Goal: Use online tool/utility: Utilize a website feature to perform a specific function

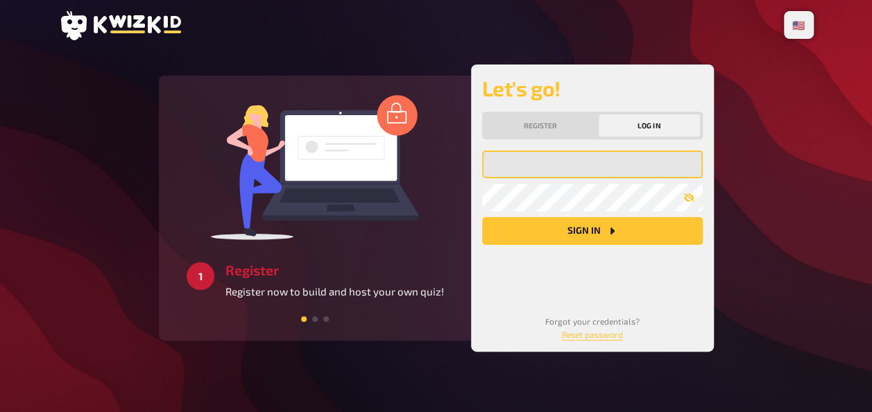
type input "[EMAIL_ADDRESS][DOMAIN_NAME]"
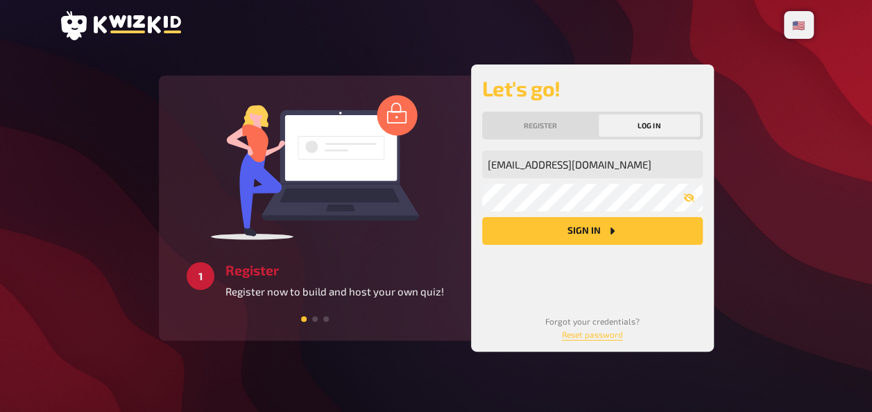
click at [580, 237] on button "Sign in" at bounding box center [592, 231] width 221 height 28
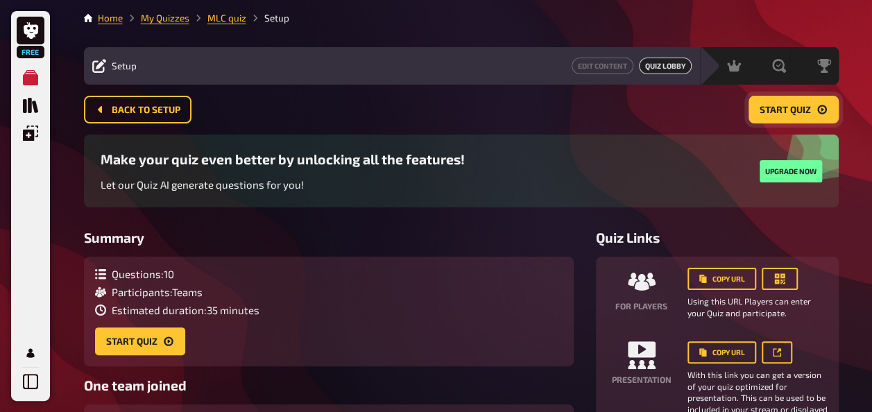
click at [802, 112] on span "Start Quiz" at bounding box center [785, 110] width 51 height 10
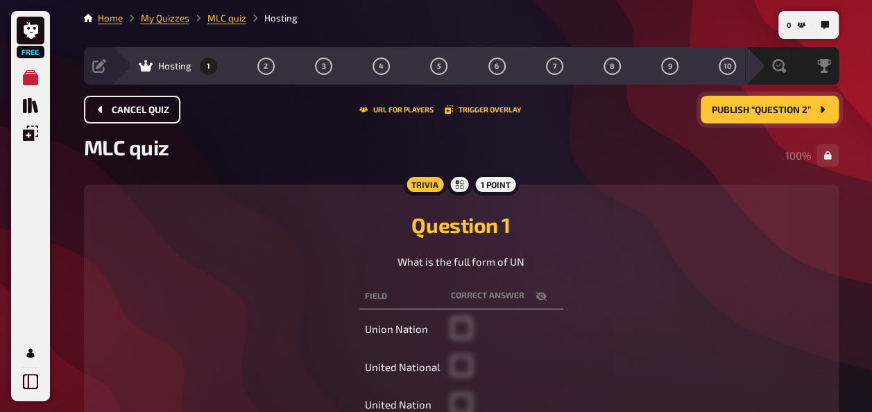
click at [135, 107] on span "Cancel Quiz" at bounding box center [141, 110] width 58 height 10
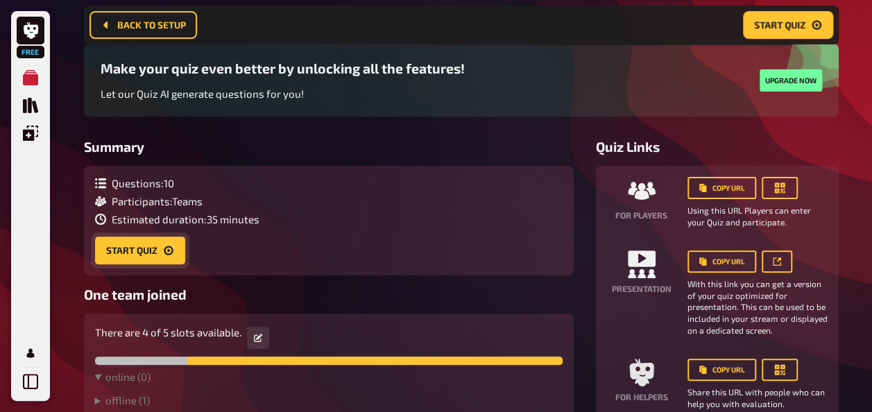
scroll to position [103, 0]
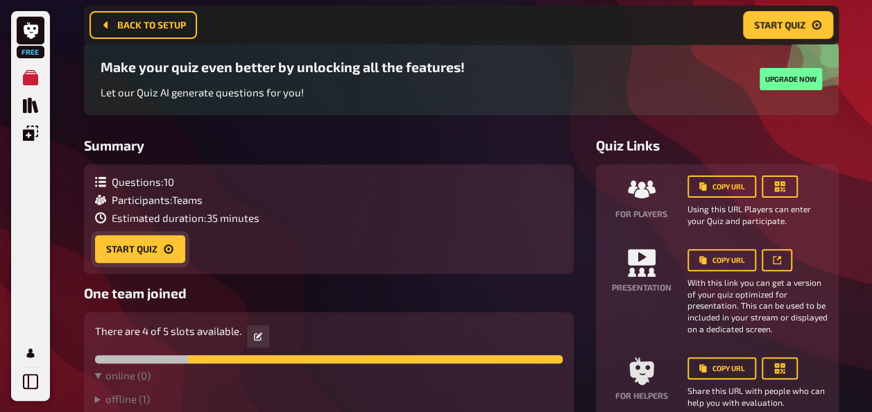
click at [133, 242] on button "Start Quiz" at bounding box center [140, 249] width 90 height 28
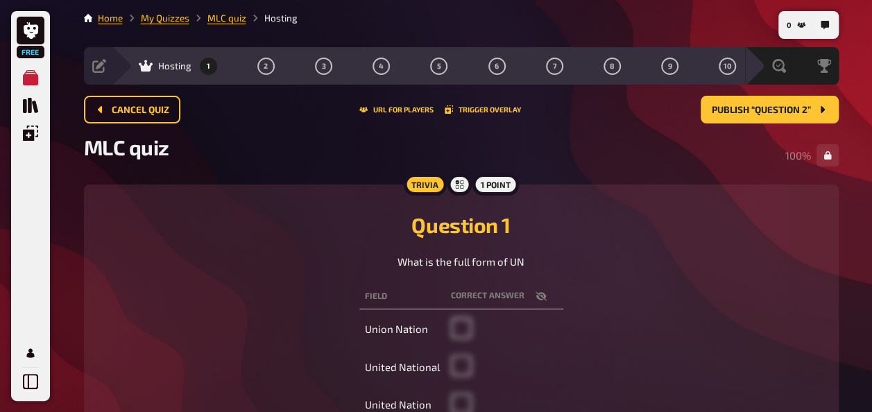
click at [276, 16] on li "Hosting" at bounding box center [271, 18] width 51 height 14
click at [223, 24] on li "MLC quiz" at bounding box center [217, 18] width 57 height 14
click at [181, 20] on link "My Quizzes" at bounding box center [165, 17] width 49 height 11
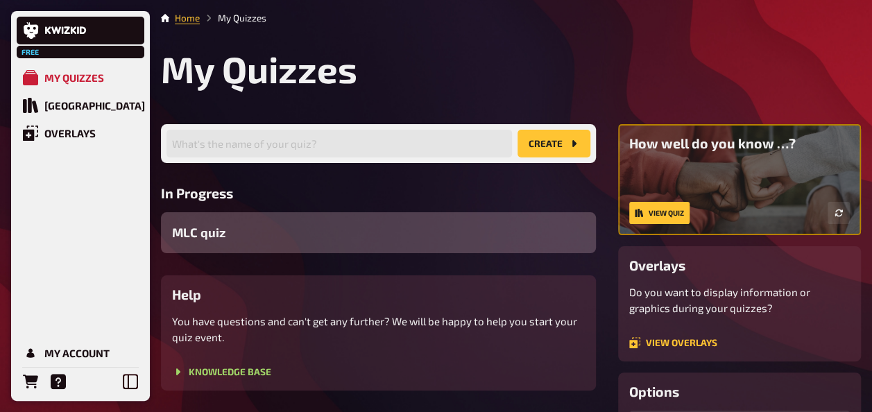
scroll to position [92, 0]
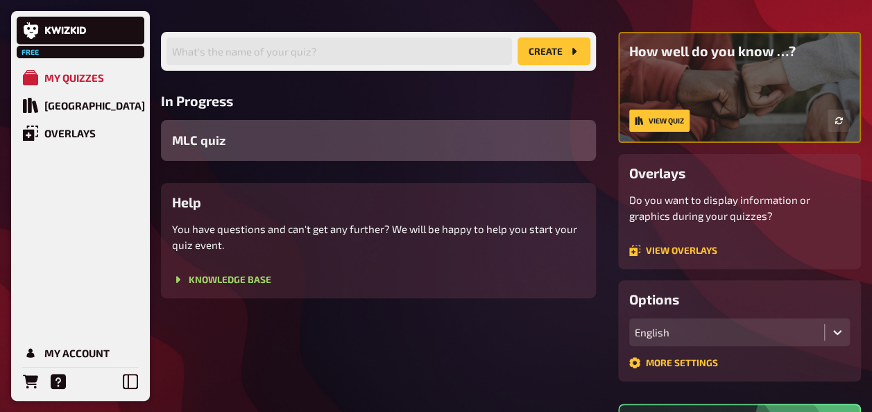
click at [208, 146] on span "MLC quiz" at bounding box center [198, 140] width 53 height 19
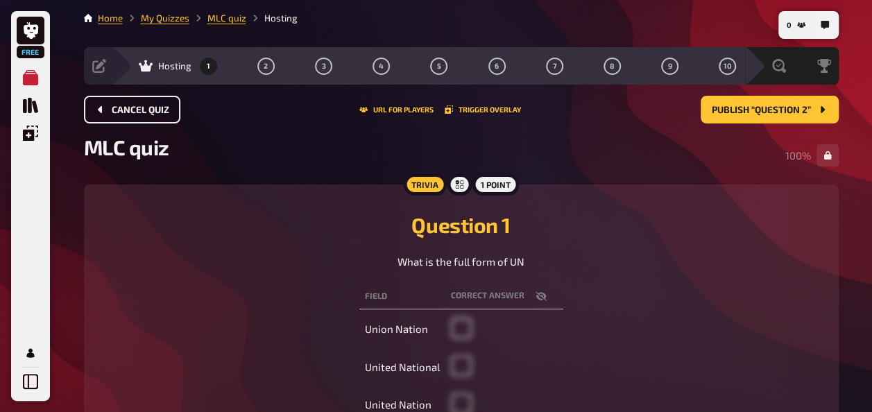
click at [125, 108] on span "Cancel Quiz" at bounding box center [141, 110] width 58 height 10
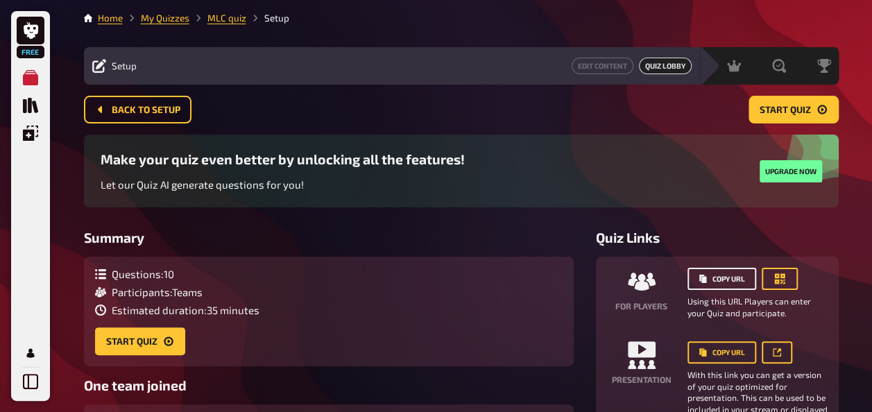
click at [718, 278] on button "Copy URL" at bounding box center [722, 279] width 69 height 22
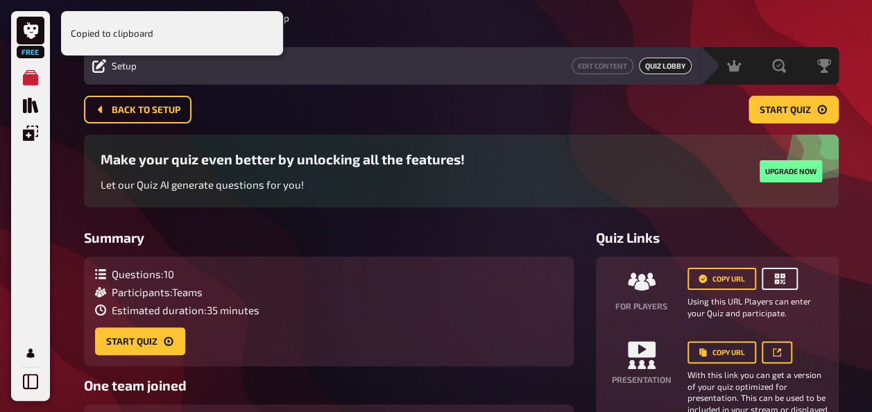
click at [781, 281] on icon "button" at bounding box center [779, 279] width 10 height 10
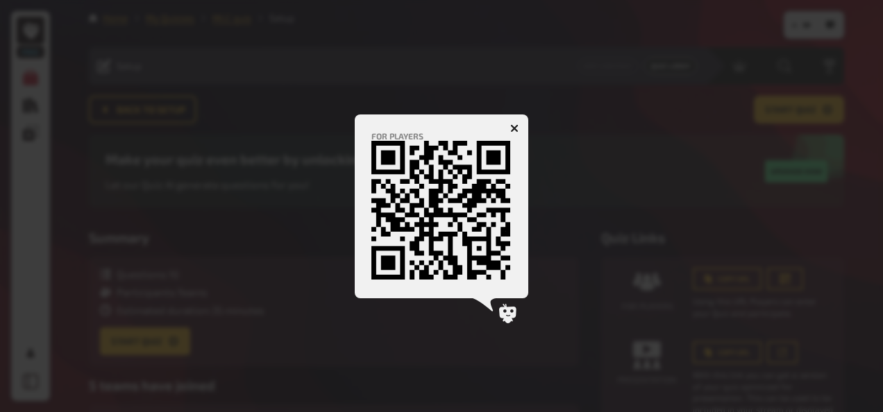
click at [516, 125] on icon "button" at bounding box center [514, 127] width 13 height 13
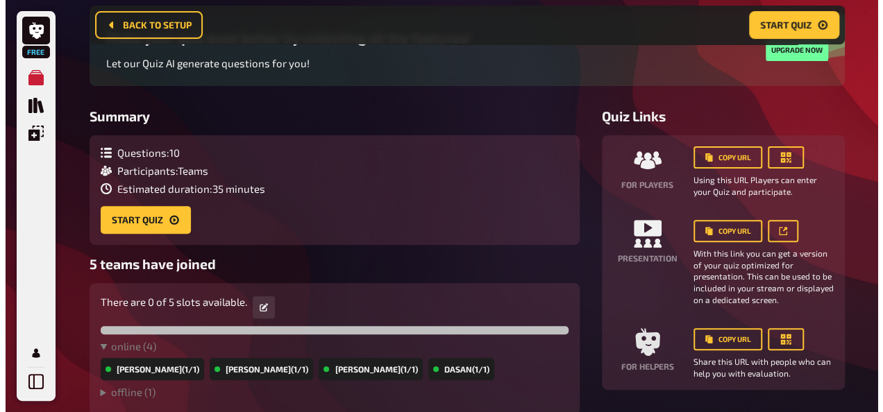
scroll to position [110, 0]
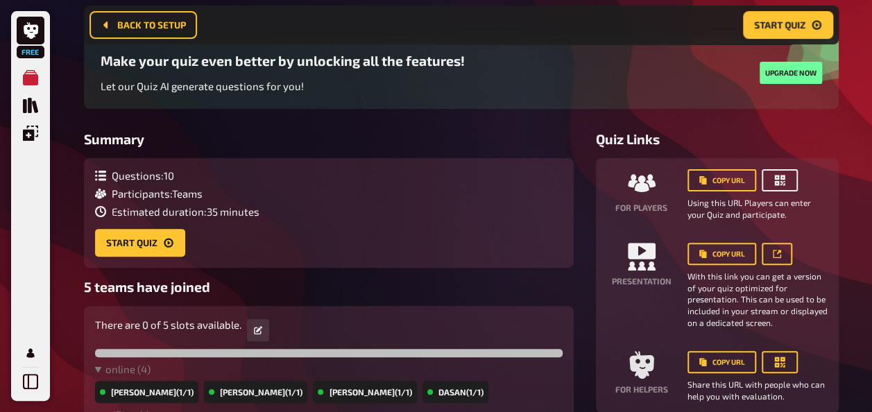
click at [781, 180] on icon "button" at bounding box center [780, 180] width 14 height 14
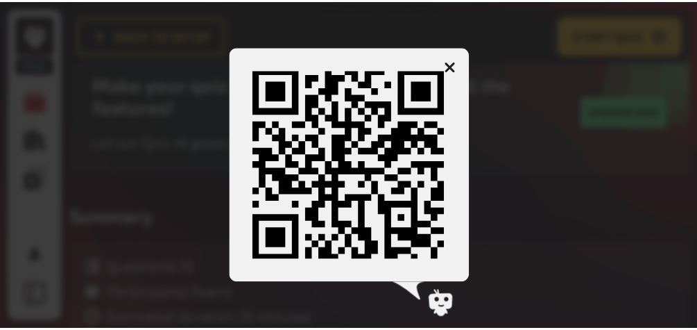
scroll to position [0, 0]
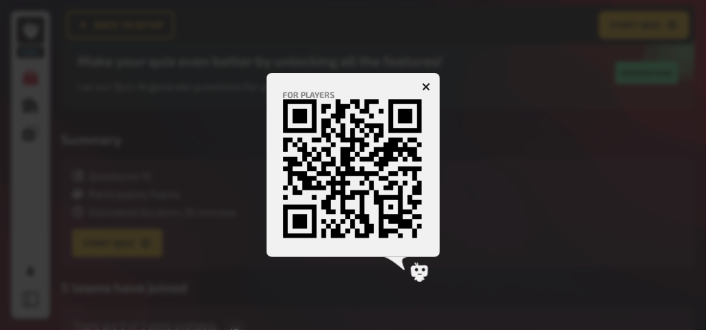
click at [424, 87] on icon "button" at bounding box center [425, 86] width 13 height 13
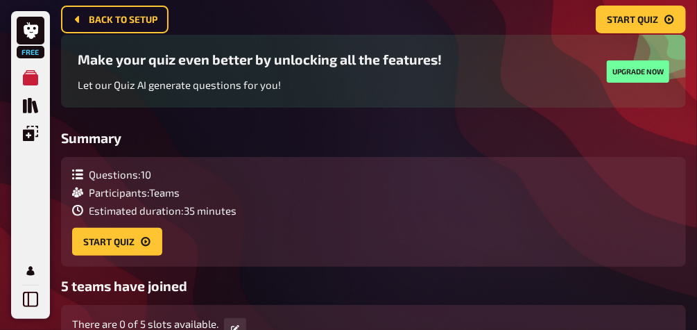
scroll to position [36, 0]
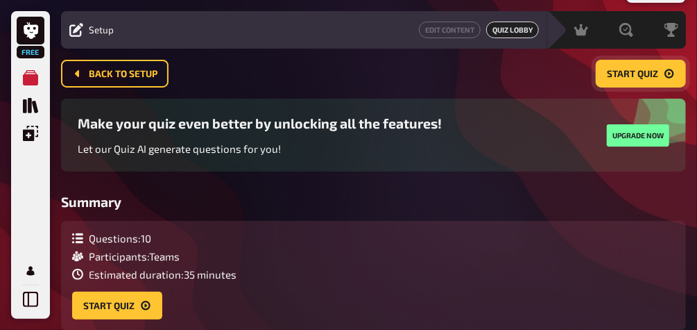
click at [613, 77] on span "Start Quiz" at bounding box center [632, 74] width 51 height 10
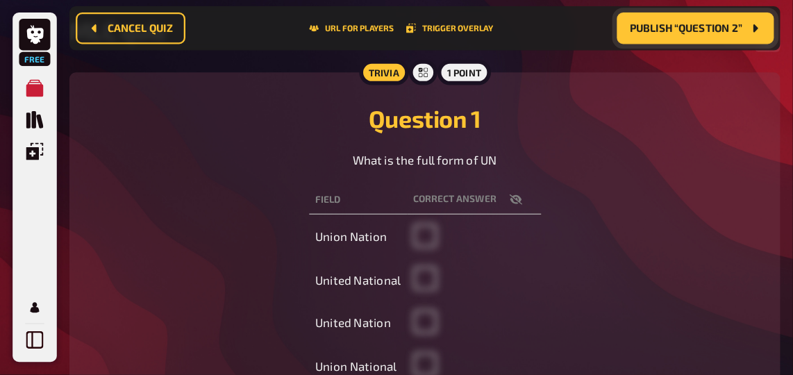
scroll to position [121, 0]
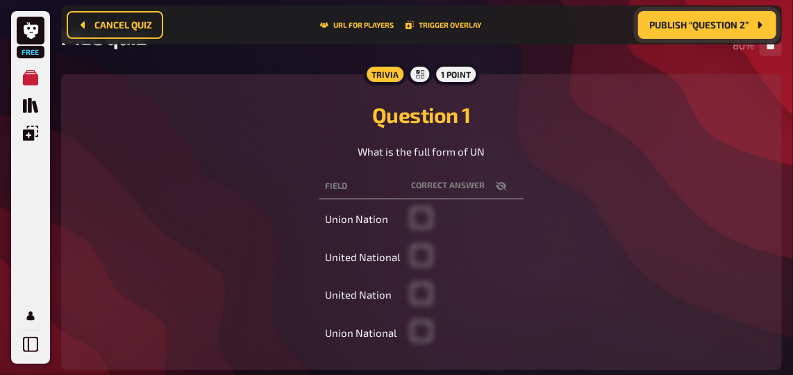
click at [687, 27] on span "Publish “Question 2”" at bounding box center [698, 25] width 99 height 10
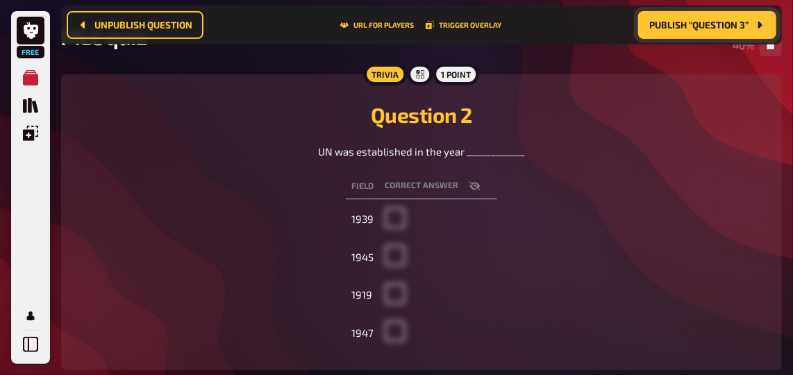
click at [711, 34] on button "Publish “Question 3”" at bounding box center [707, 25] width 138 height 28
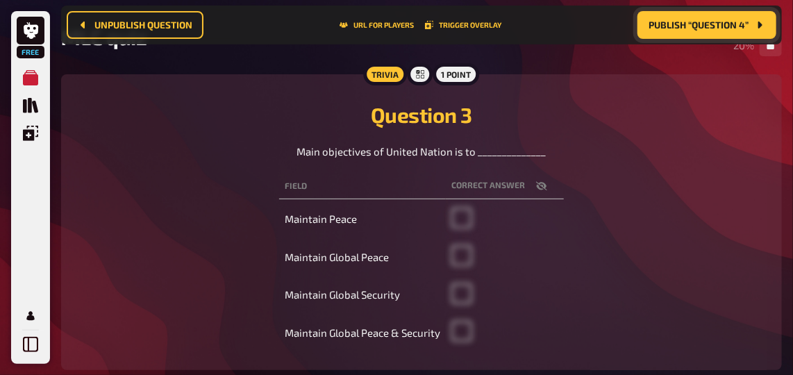
click at [700, 24] on span "Publish “Question 4”" at bounding box center [698, 25] width 100 height 10
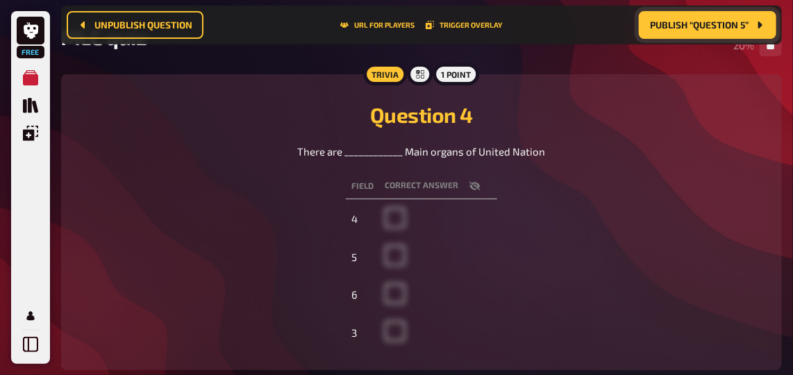
click at [687, 28] on span "Publish “Question 5”" at bounding box center [699, 25] width 99 height 10
click at [686, 29] on span "Publish “Question 6”" at bounding box center [698, 25] width 99 height 10
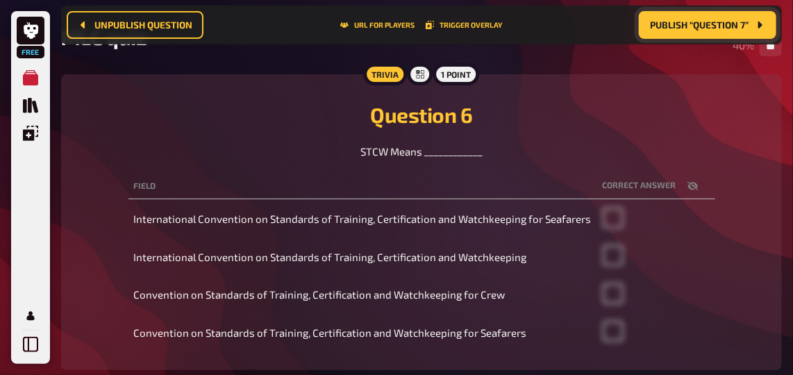
click at [706, 35] on button "Publish “Question 7”" at bounding box center [706, 25] width 137 height 28
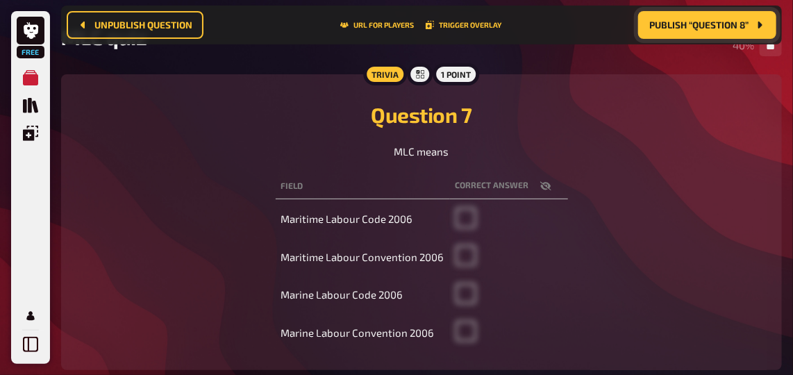
click at [683, 25] on span "Publish “Question 8”" at bounding box center [698, 25] width 99 height 10
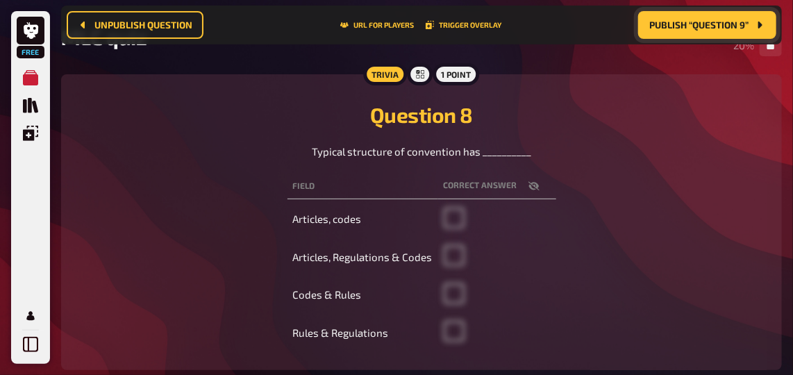
click at [697, 30] on button "Publish “Question 9”" at bounding box center [707, 25] width 138 height 28
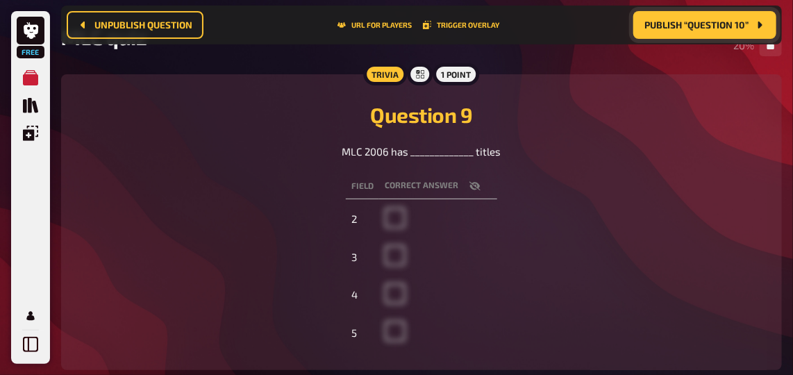
click at [718, 33] on button "Publish “Question 10”" at bounding box center [704, 25] width 143 height 28
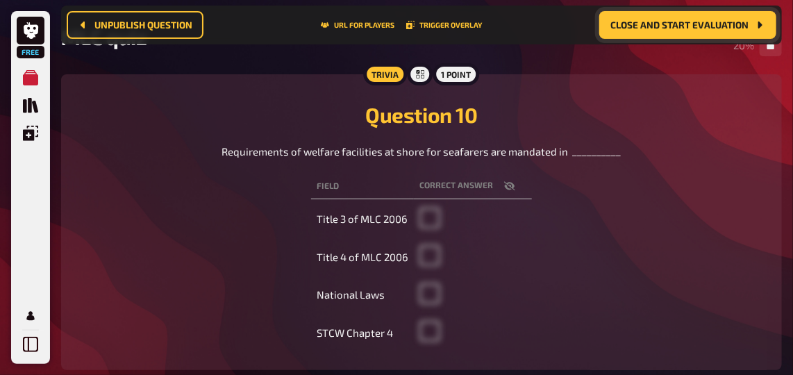
click at [682, 27] on span "Close and start evaluation" at bounding box center [679, 25] width 138 height 10
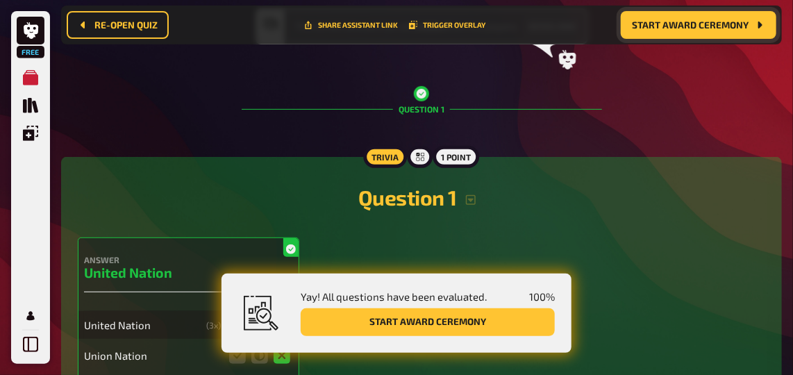
scroll to position [10, 0]
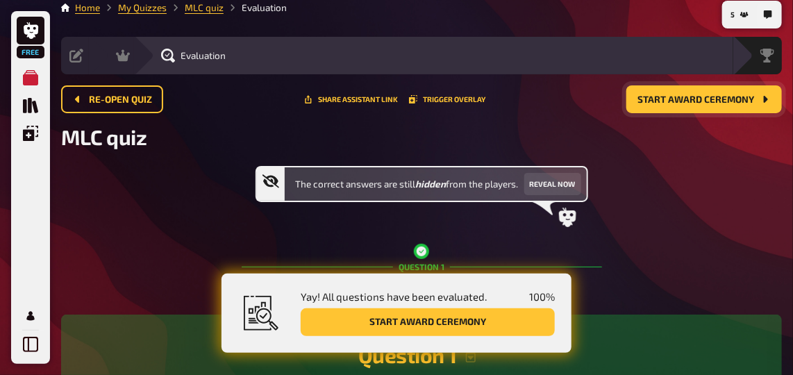
click at [673, 103] on span "Start award ceremony" at bounding box center [695, 100] width 117 height 10
